Goal: Entertainment & Leisure: Consume media (video, audio)

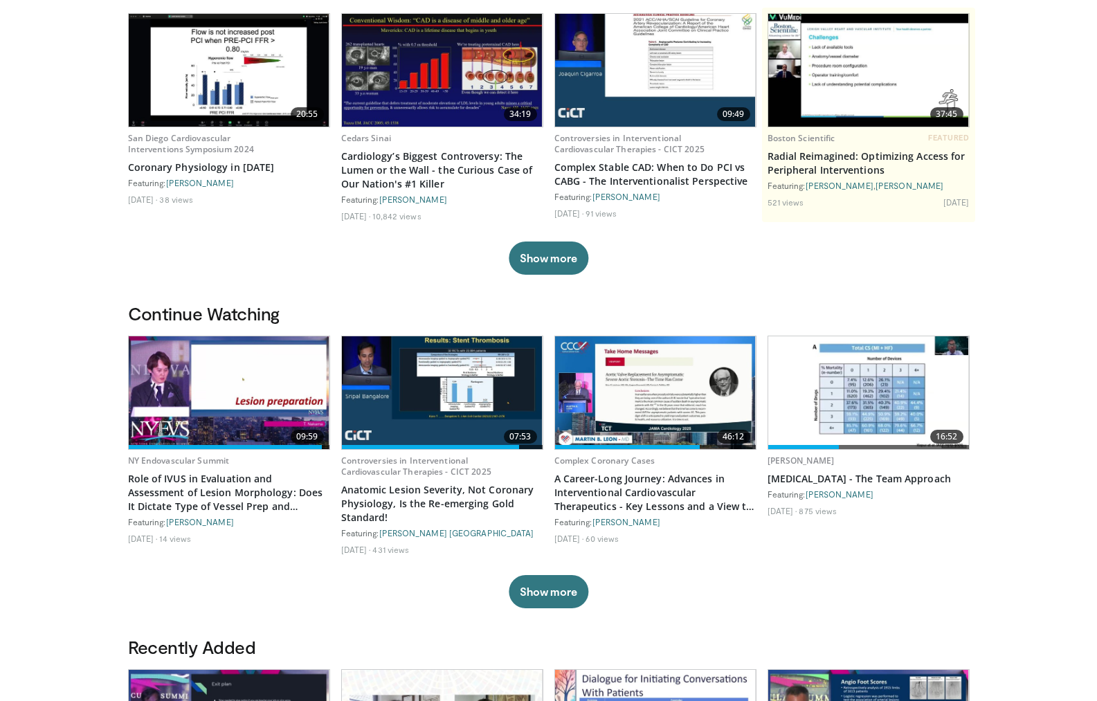
scroll to position [277, 0]
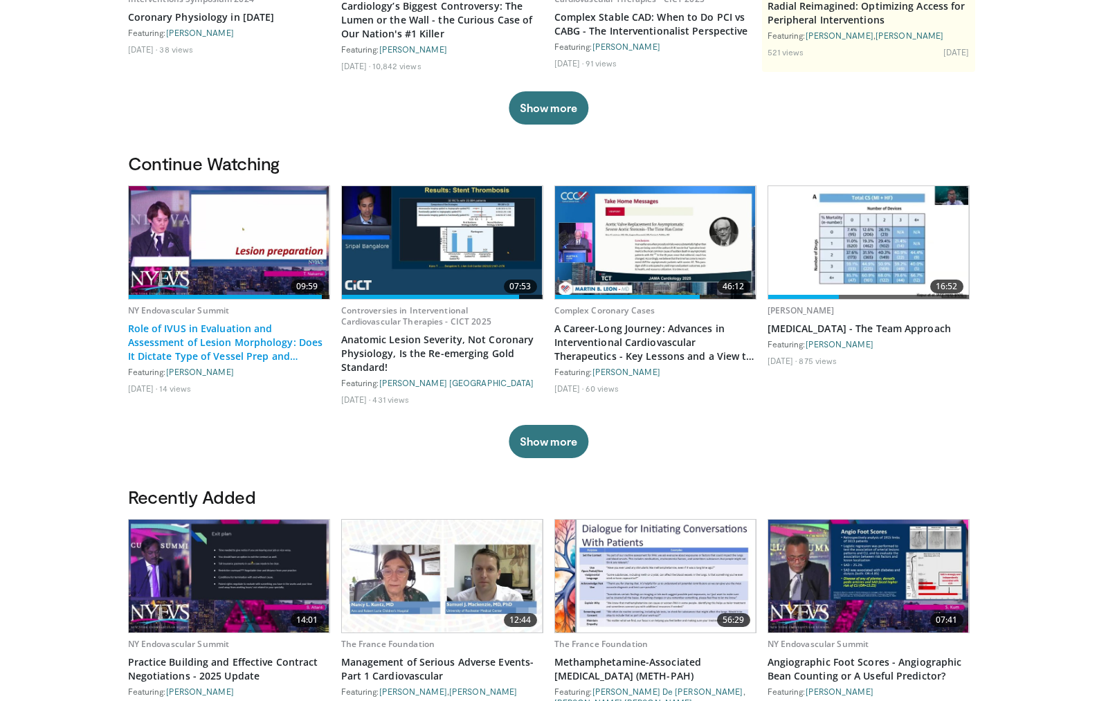
click at [230, 341] on link "Role of IVUS in Evaluation and Assessment of Lesion Morphology: Does It Dictate…" at bounding box center [229, 343] width 202 height 42
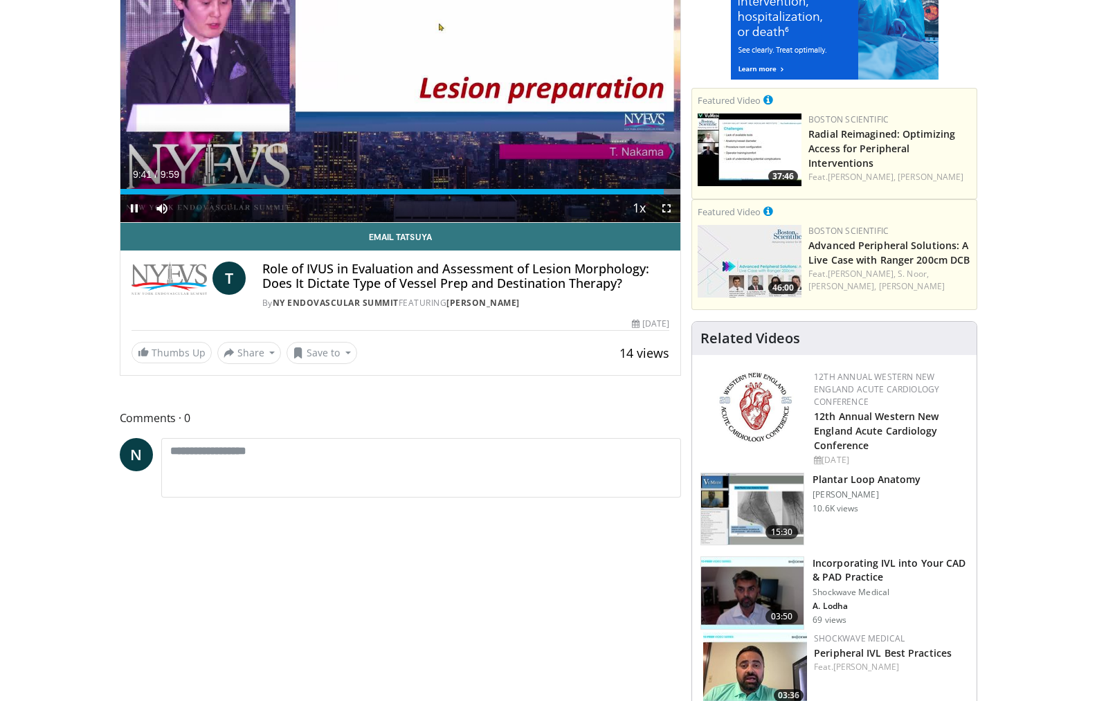
scroll to position [208, 0]
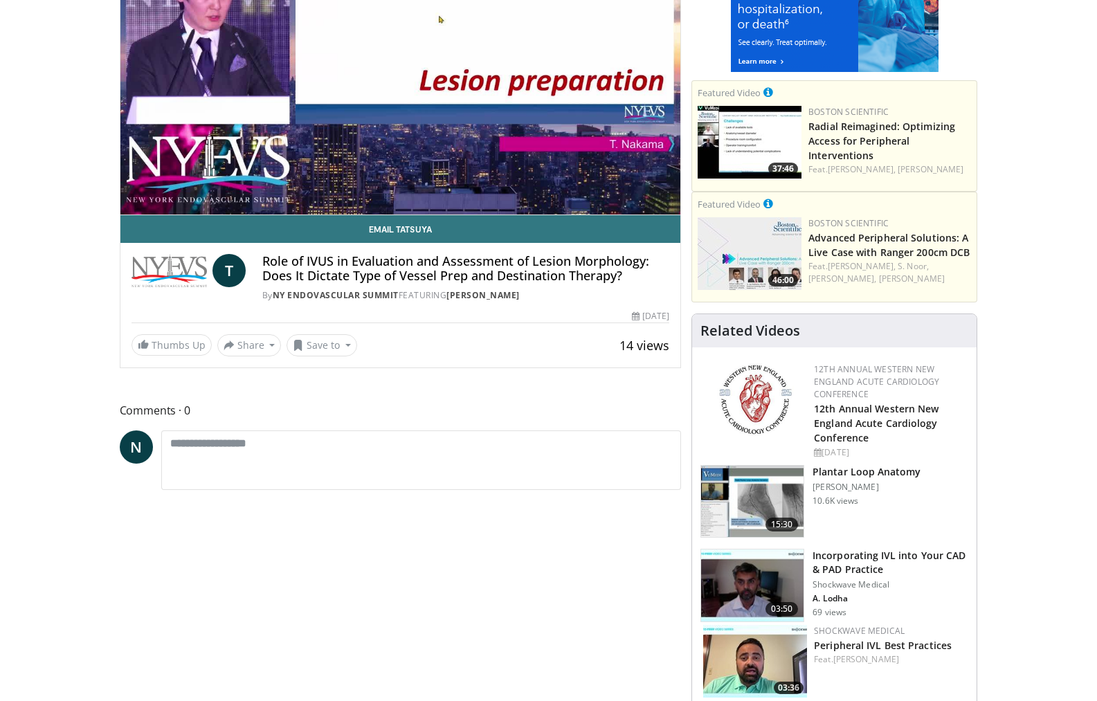
click at [773, 515] on img at bounding box center [752, 502] width 102 height 72
click at [773, 514] on img at bounding box center [752, 502] width 102 height 72
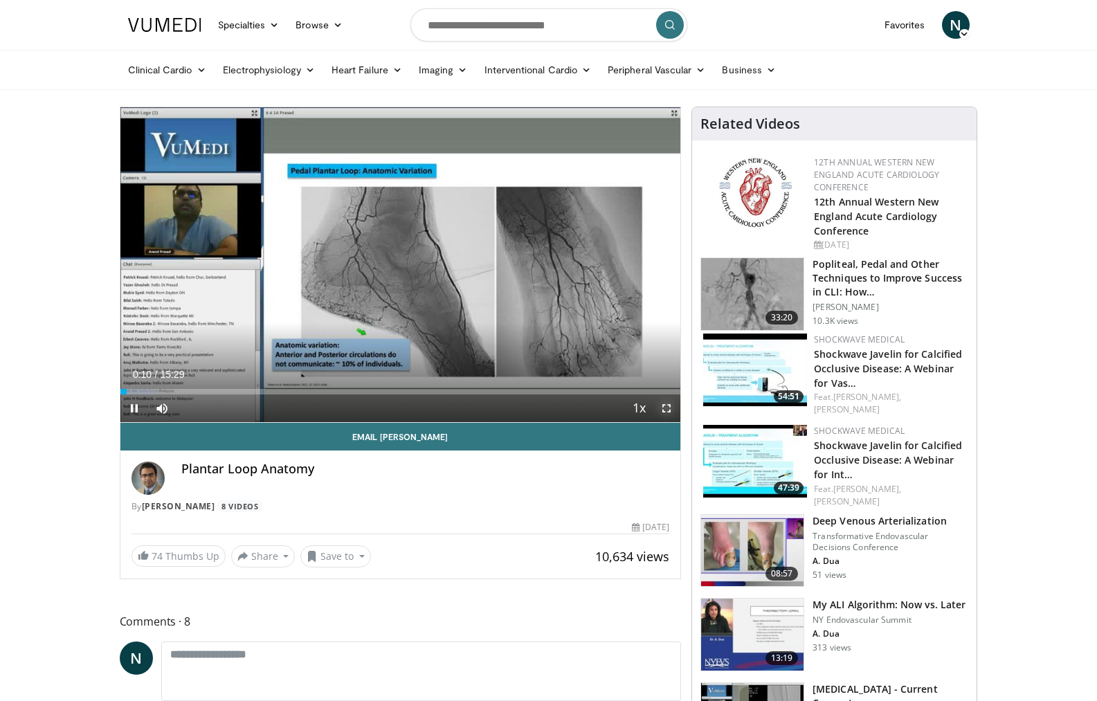
click at [669, 409] on span "Video Player" at bounding box center [667, 409] width 28 height 28
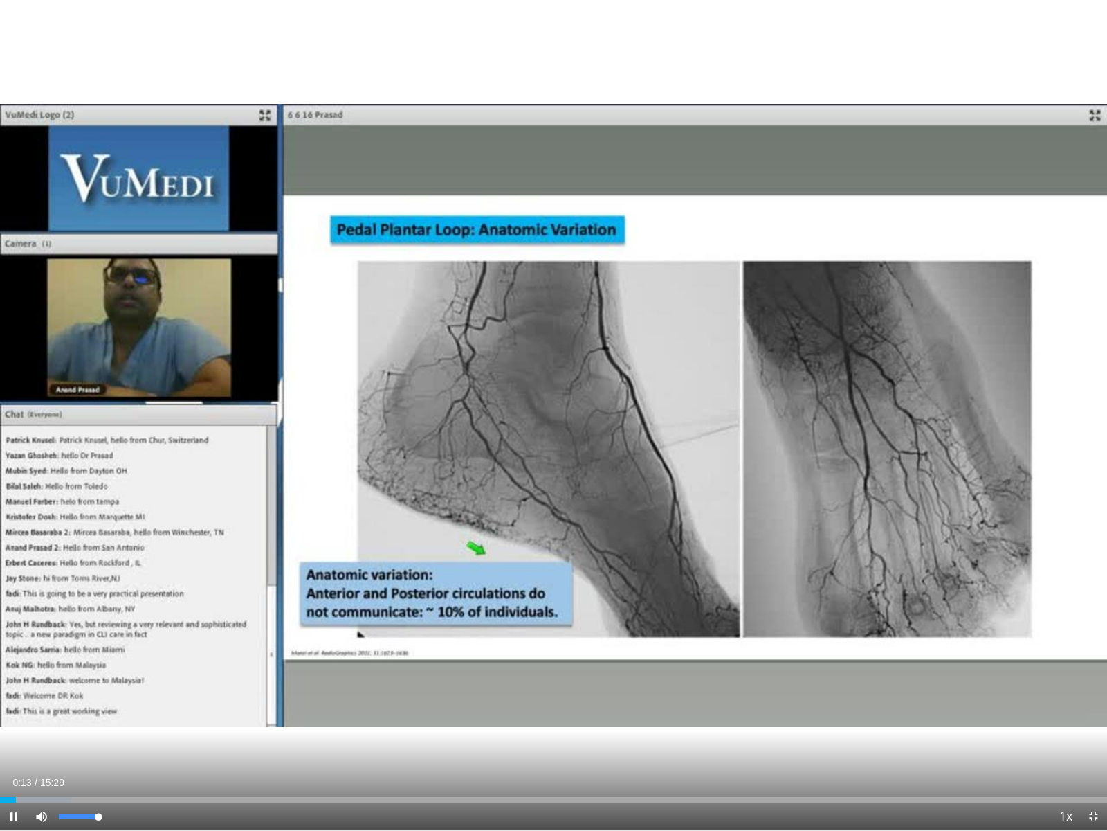
drag, startPoint x: 98, startPoint y: 813, endPoint x: 159, endPoint y: 813, distance: 60.9
click at [159, 700] on div "Current Time 0:13 / Duration 15:29 Pause Skip Backward Skip Forward Mute 100% L…" at bounding box center [553, 816] width 1107 height 28
click at [1089, 700] on span "Video Player" at bounding box center [1094, 816] width 28 height 28
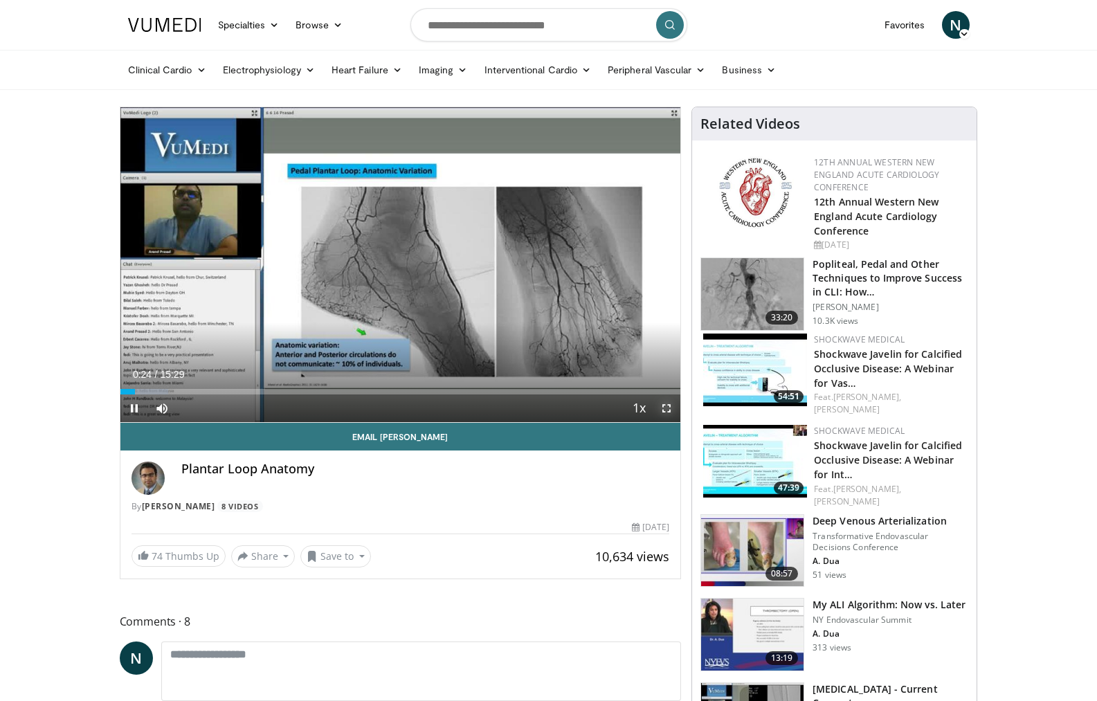
click at [664, 412] on span "Video Player" at bounding box center [667, 409] width 28 height 28
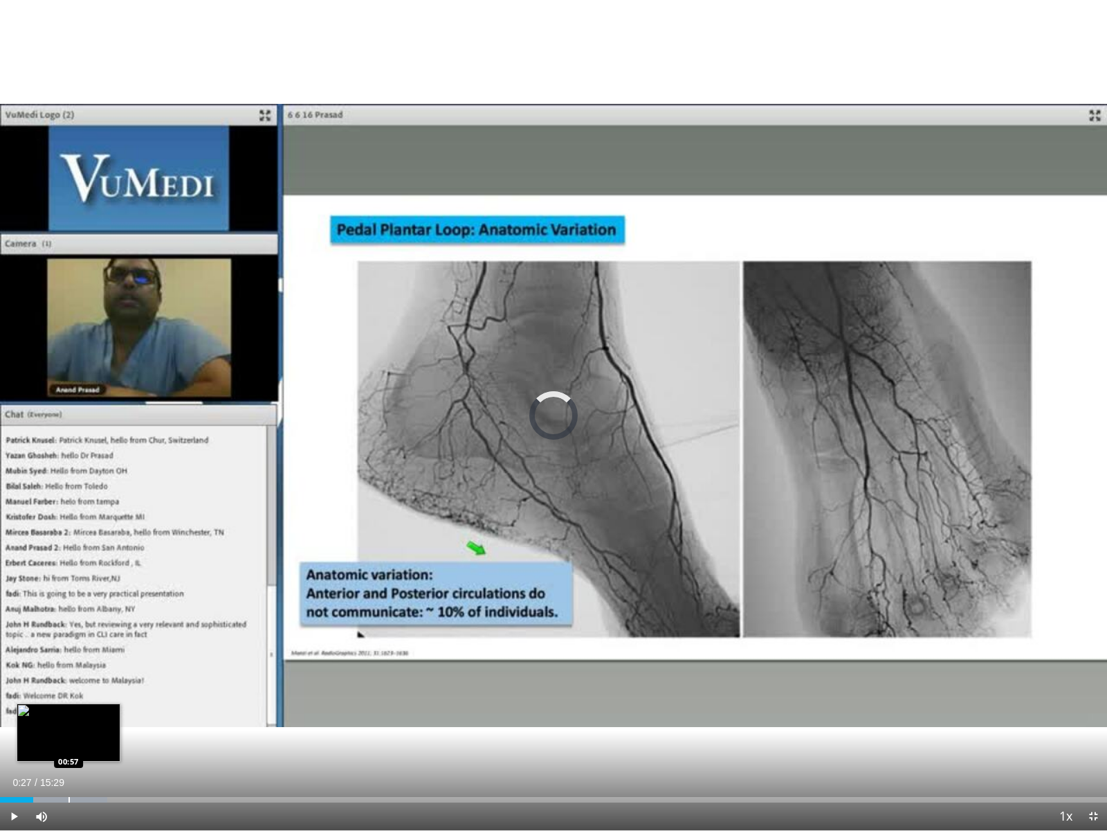
click at [69, 700] on div "Loaded : 9.66% 00:27 00:57" at bounding box center [553, 795] width 1107 height 13
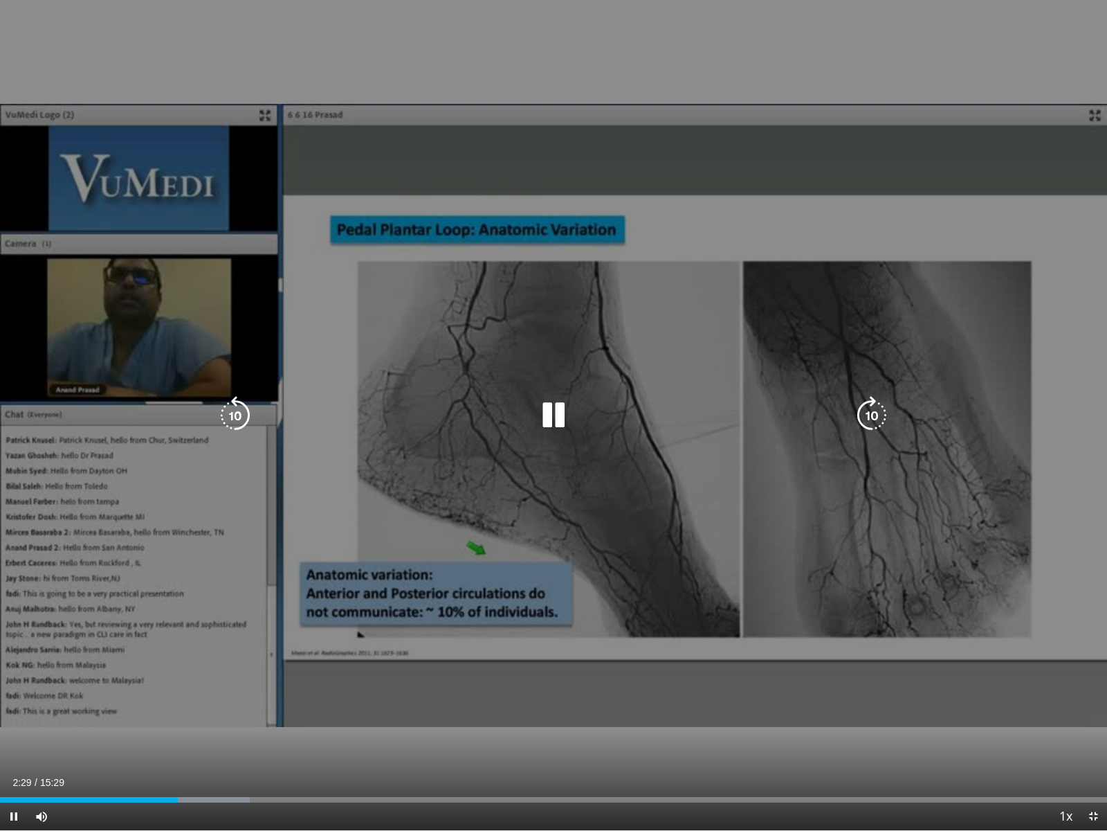
click at [561, 416] on icon "Video Player" at bounding box center [553, 415] width 39 height 39
click at [547, 408] on icon "Video Player" at bounding box center [553, 415] width 39 height 39
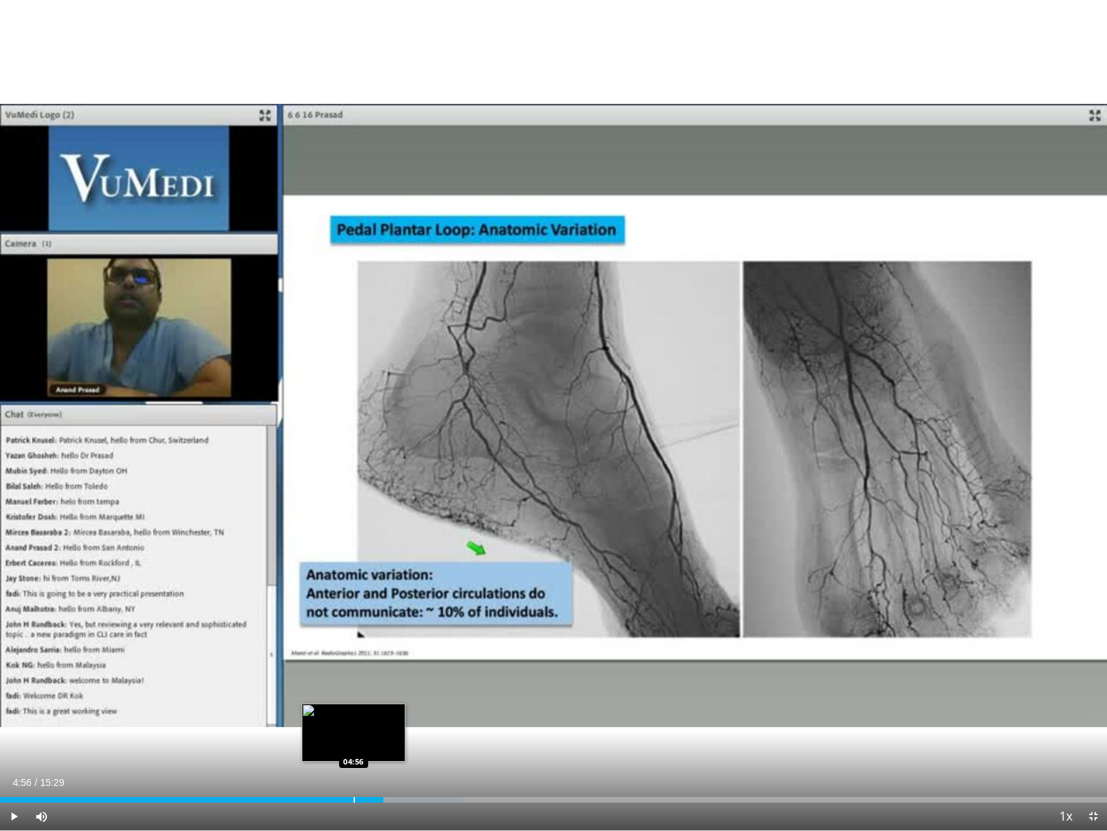
click at [354, 700] on div "Progress Bar" at bounding box center [354, 800] width 1 height 6
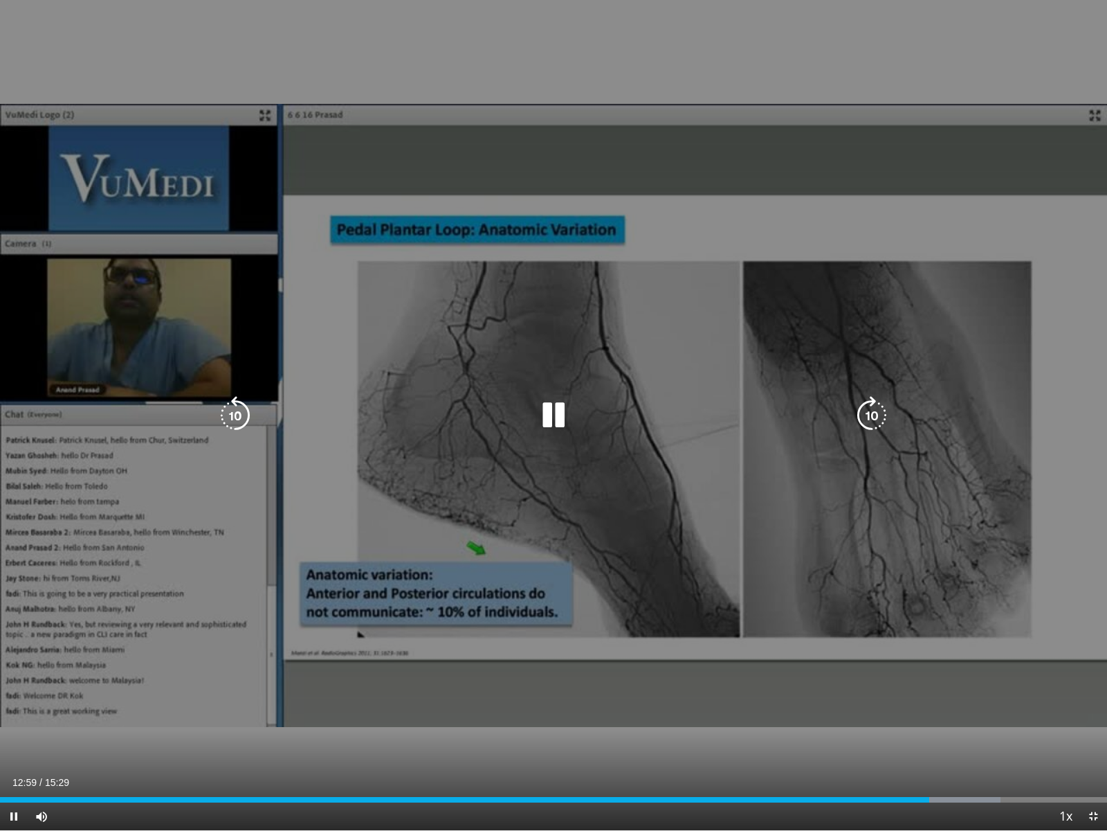
click at [561, 403] on icon "Video Player" at bounding box center [553, 415] width 39 height 39
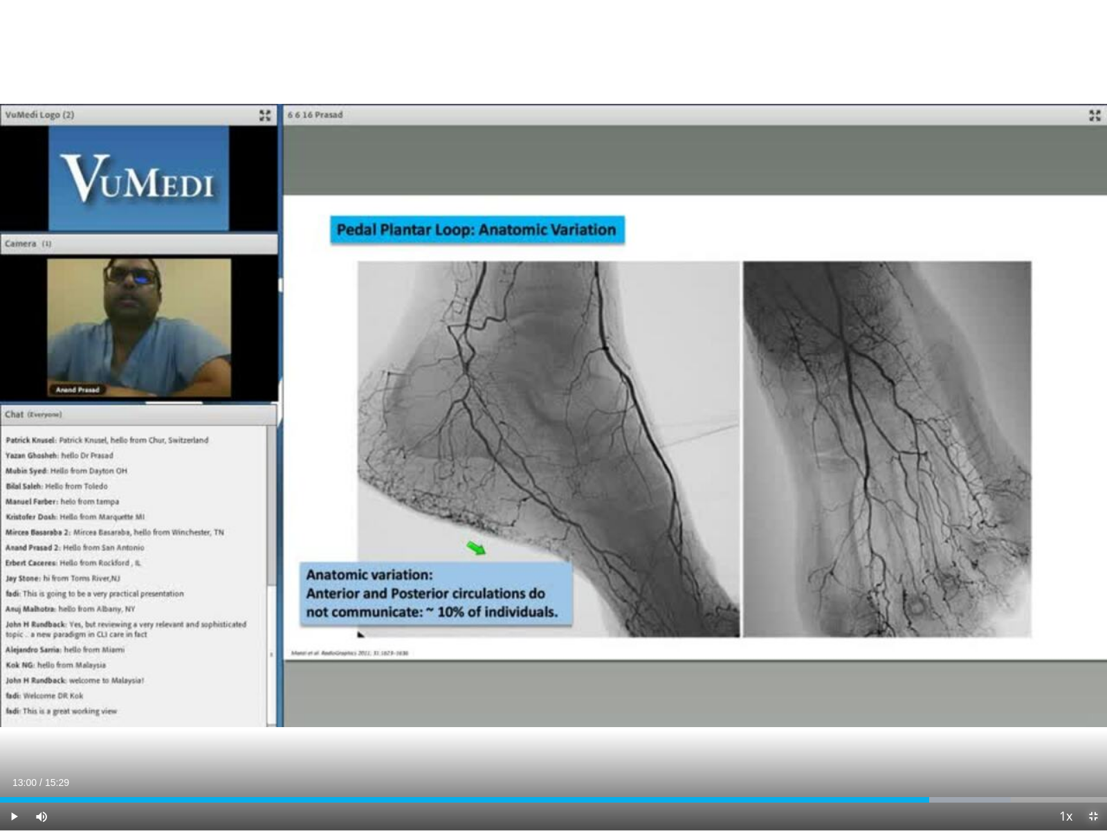
drag, startPoint x: 1093, startPoint y: 815, endPoint x: 1062, endPoint y: 624, distance: 194.1
click at [1092, 700] on span "Video Player" at bounding box center [1094, 816] width 28 height 28
